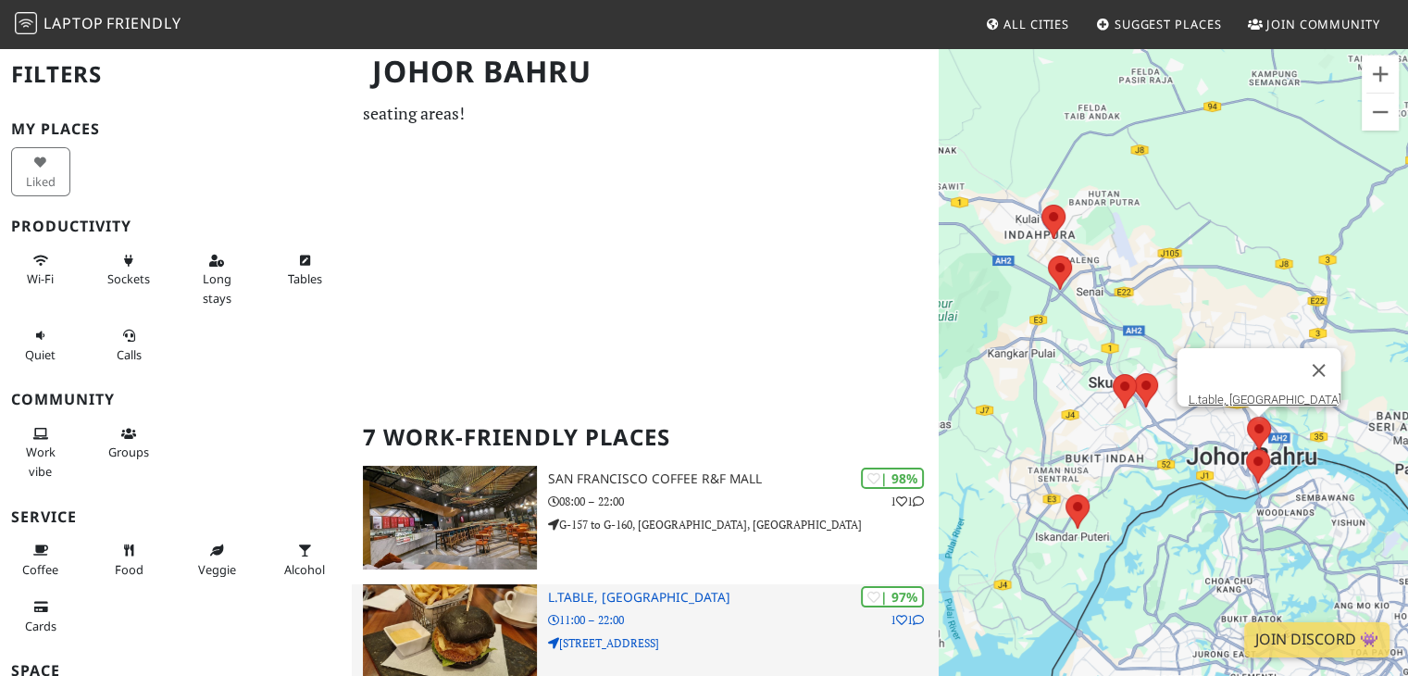
scroll to position [370, 0]
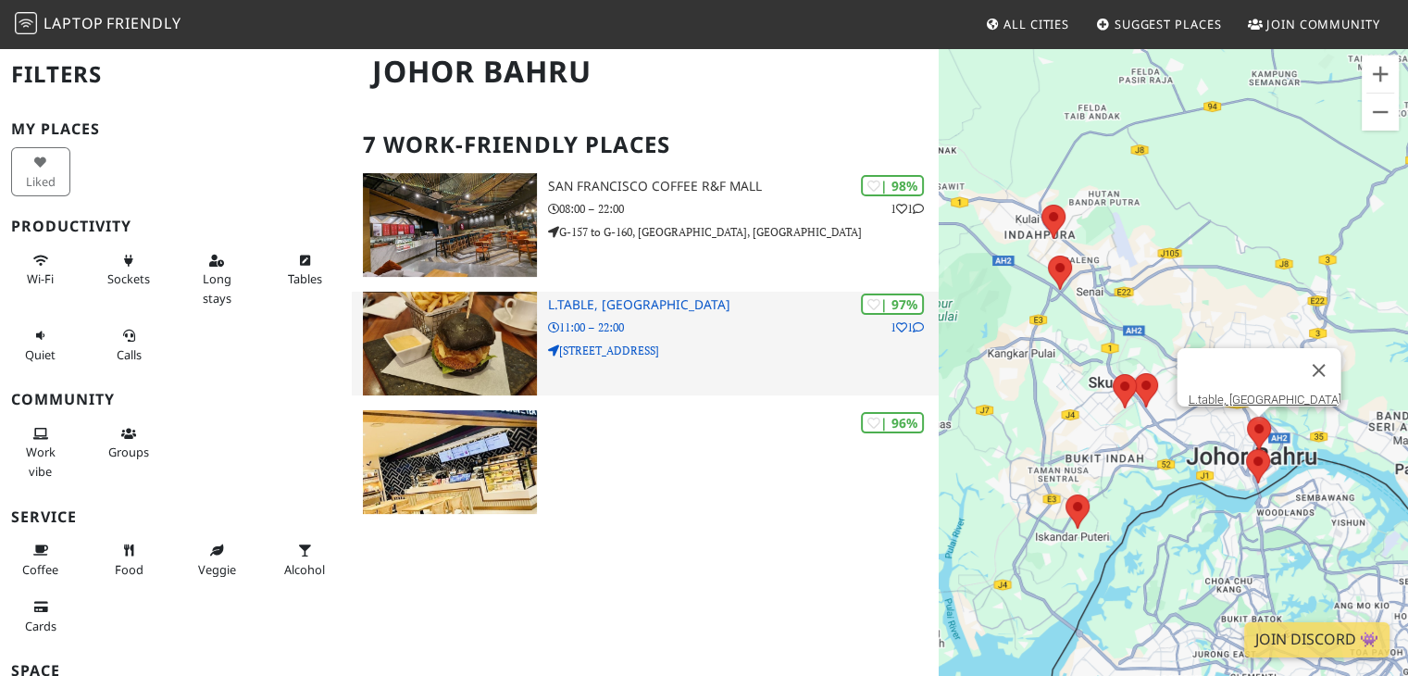
click at [629, 308] on h3 "L.table, [GEOGRAPHIC_DATA]" at bounding box center [744, 305] width 392 height 16
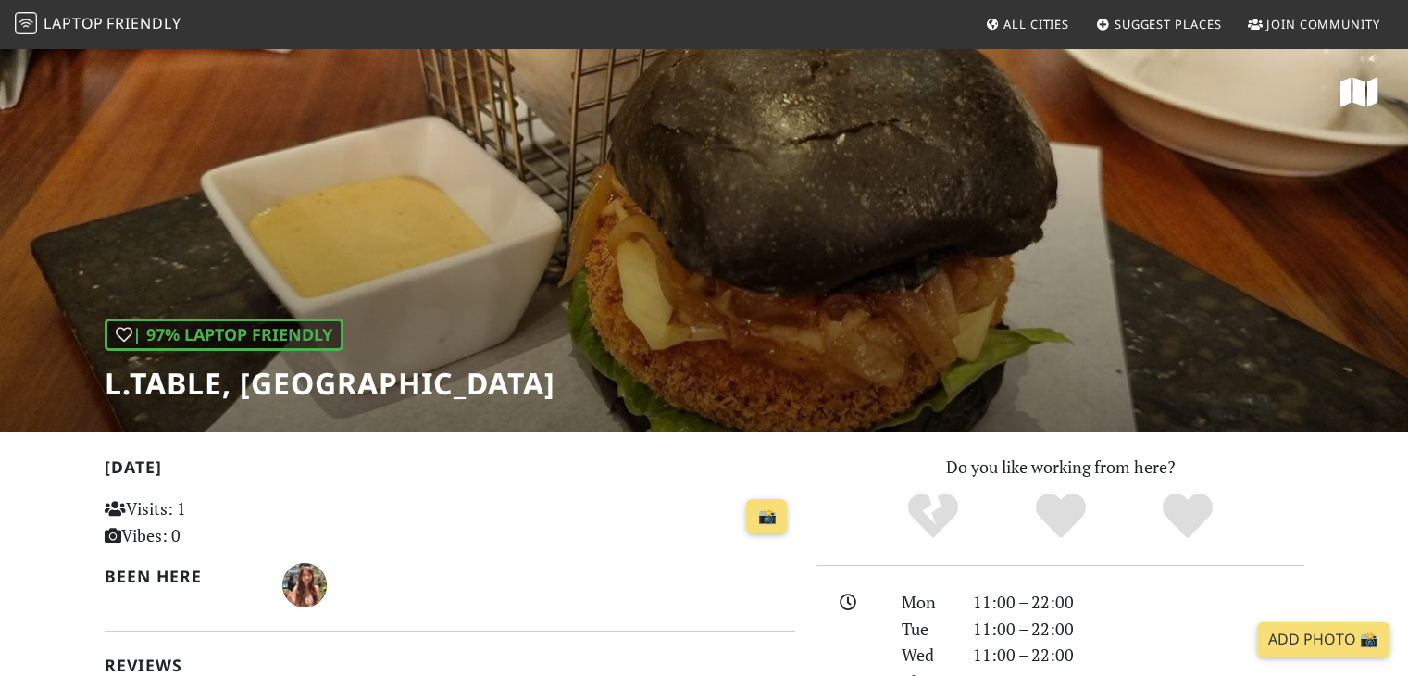
click at [941, 211] on div "| 97% Laptop Friendly L.table, [GEOGRAPHIC_DATA]" at bounding box center [704, 238] width 1408 height 385
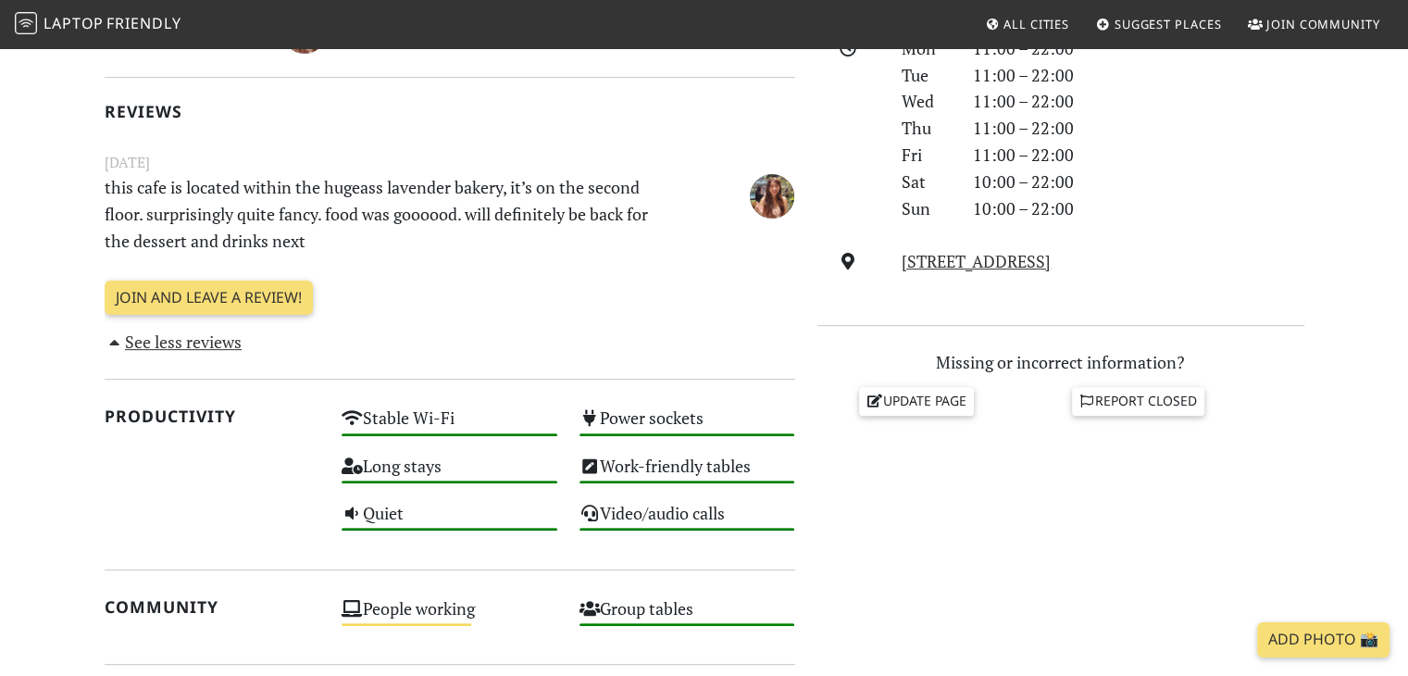
scroll to position [648, 0]
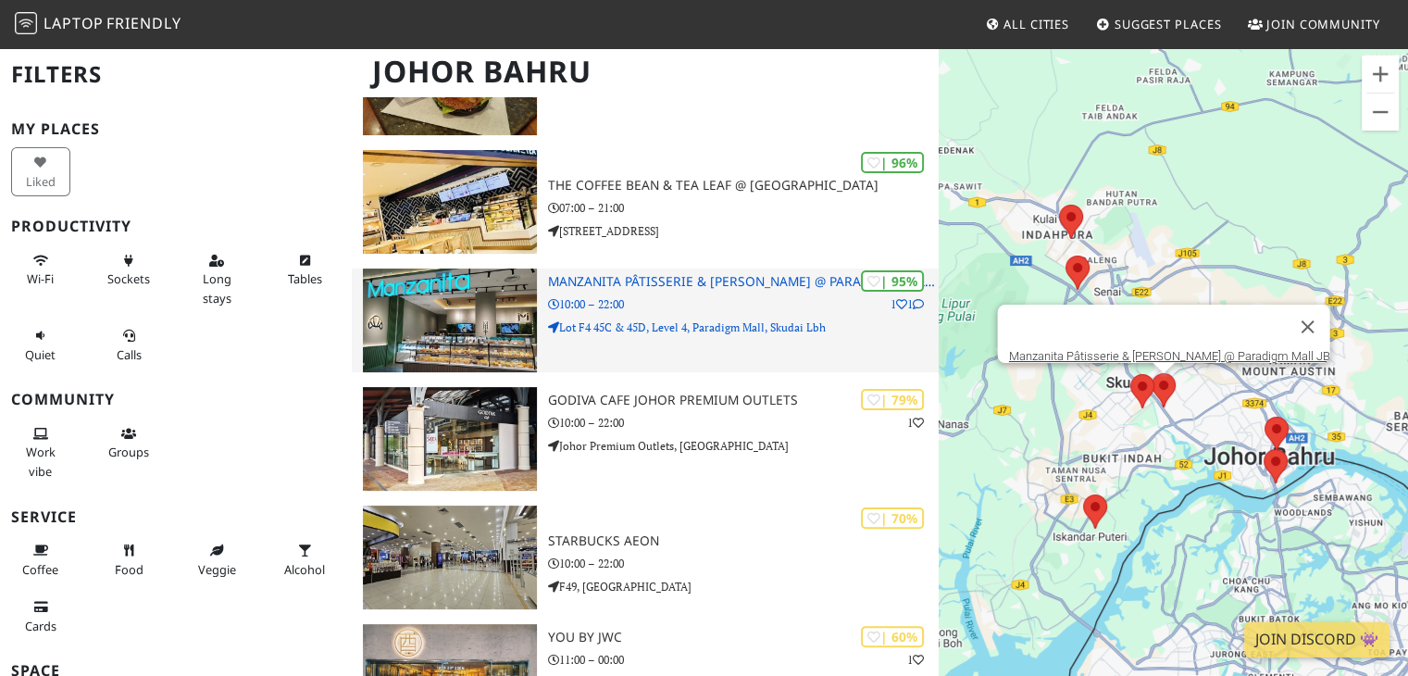
scroll to position [378, 0]
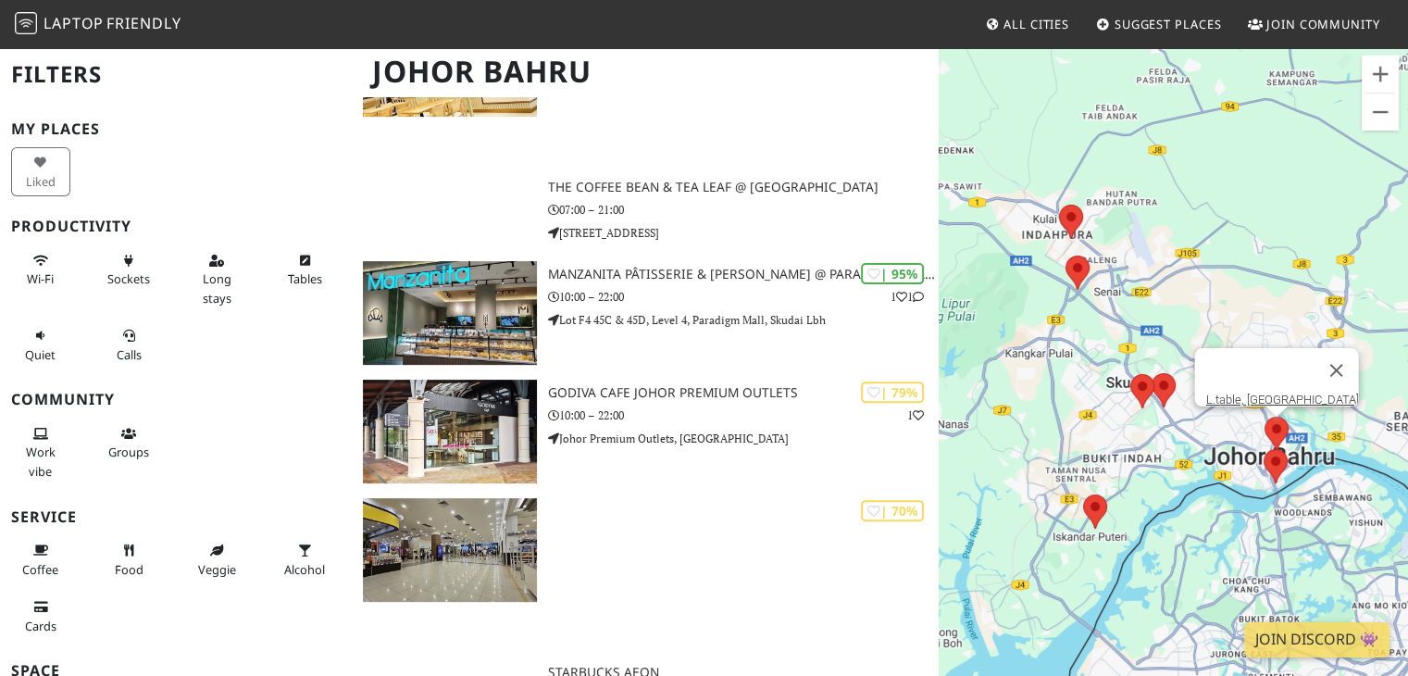
click at [1265, 417] on area at bounding box center [1265, 417] width 0 height 0
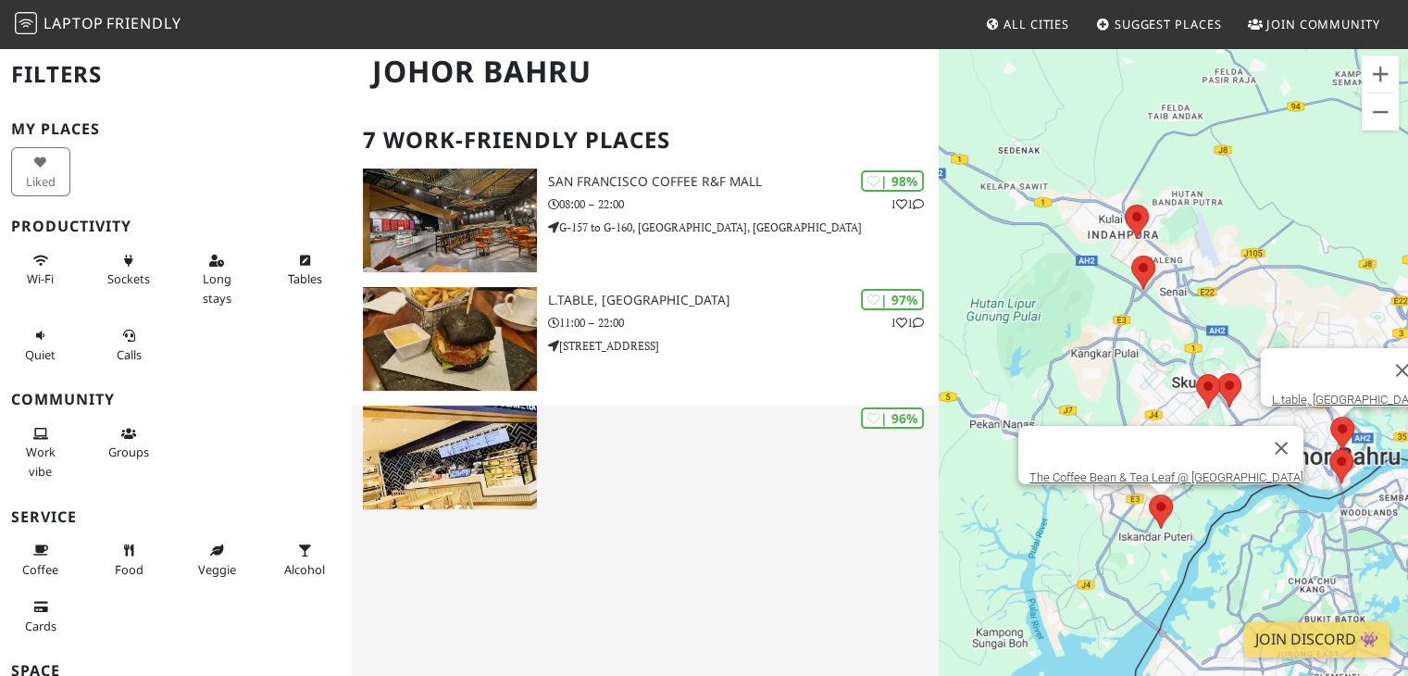
scroll to position [337, 0]
